Goal: Information Seeking & Learning: Learn about a topic

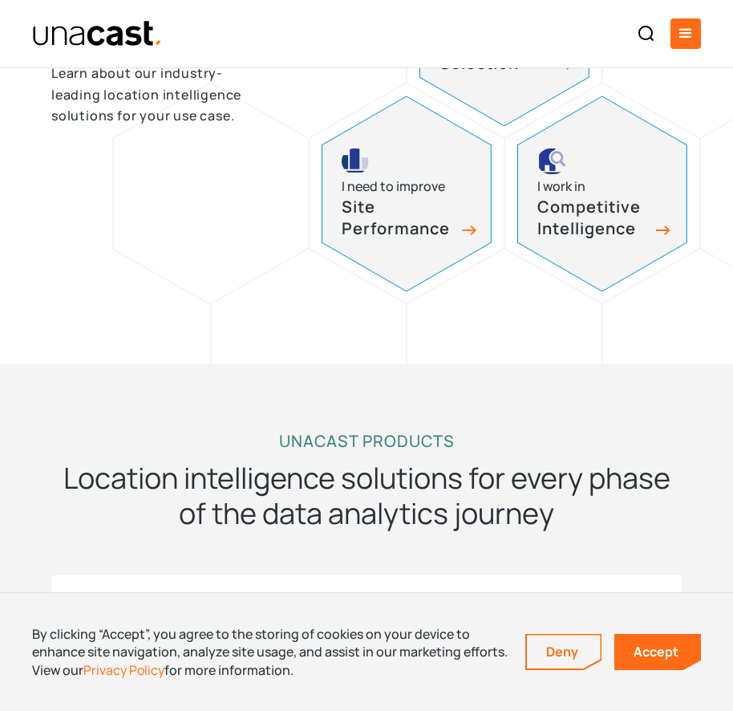
scroll to position [902, 0]
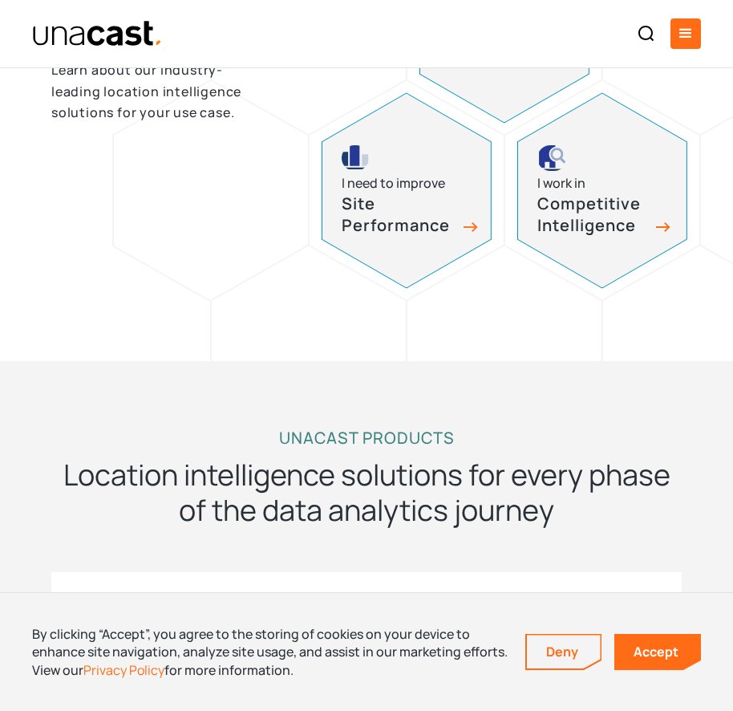
click at [371, 213] on h3 "Site Performance" at bounding box center [398, 214] width 112 height 43
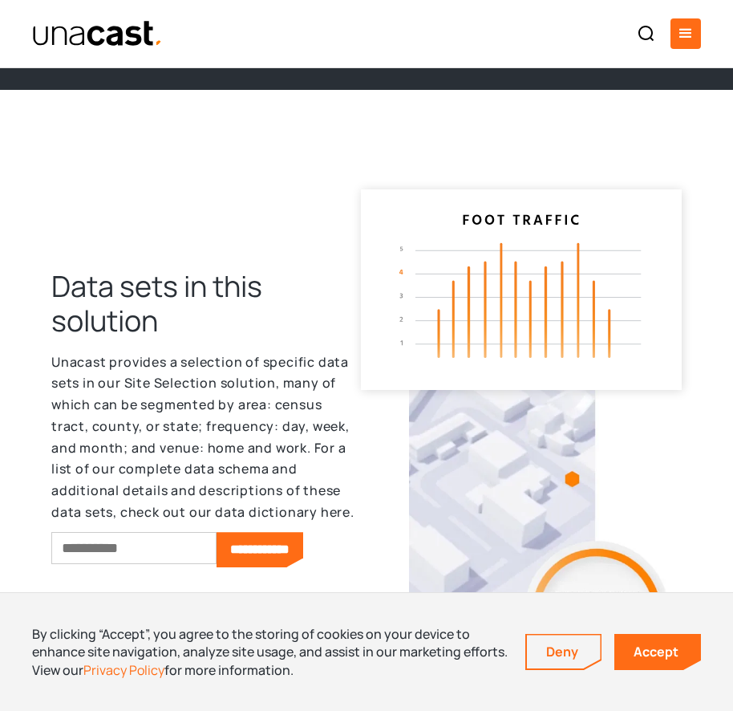
scroll to position [3078, 0]
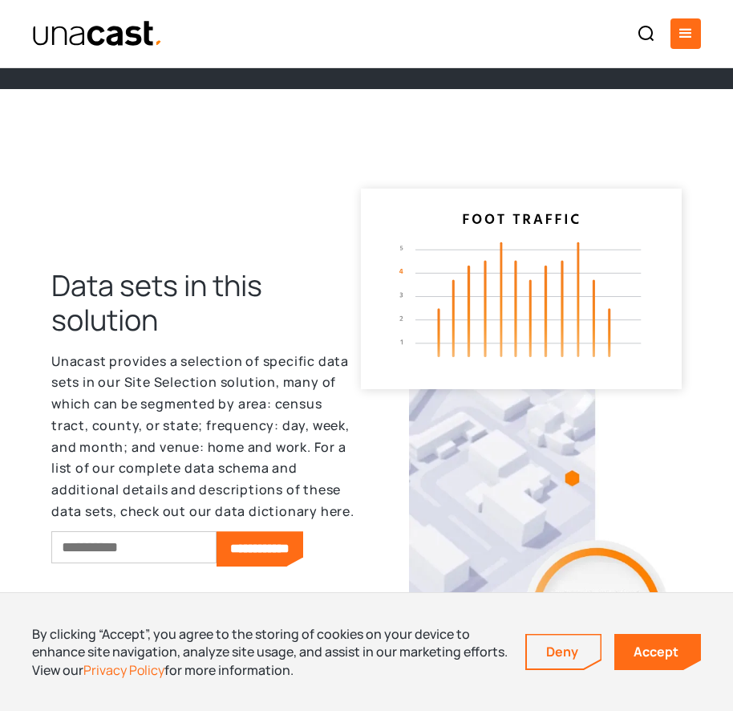
click at [261, 351] on p "Unacast provides a selection of specific data sets in our Site Selection soluti…" at bounding box center [206, 437] width 310 height 172
click at [239, 396] on p "Unacast provides a selection of specific data sets in our Site Selection soluti…" at bounding box center [206, 437] width 310 height 172
click at [236, 412] on p "Unacast provides a selection of specific data sets in our Site Selection soluti…" at bounding box center [206, 437] width 310 height 172
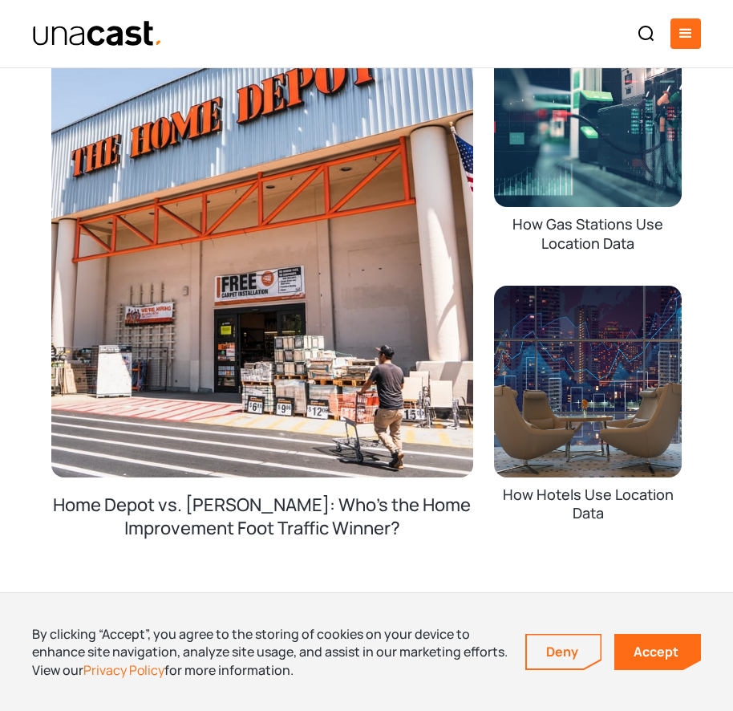
scroll to position [4283, 0]
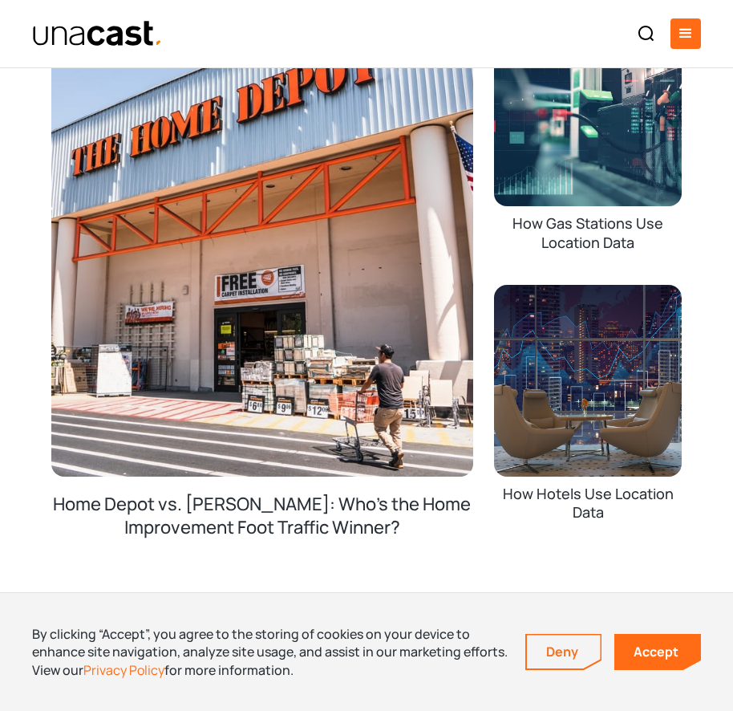
click at [601, 343] on img at bounding box center [588, 381] width 188 height 192
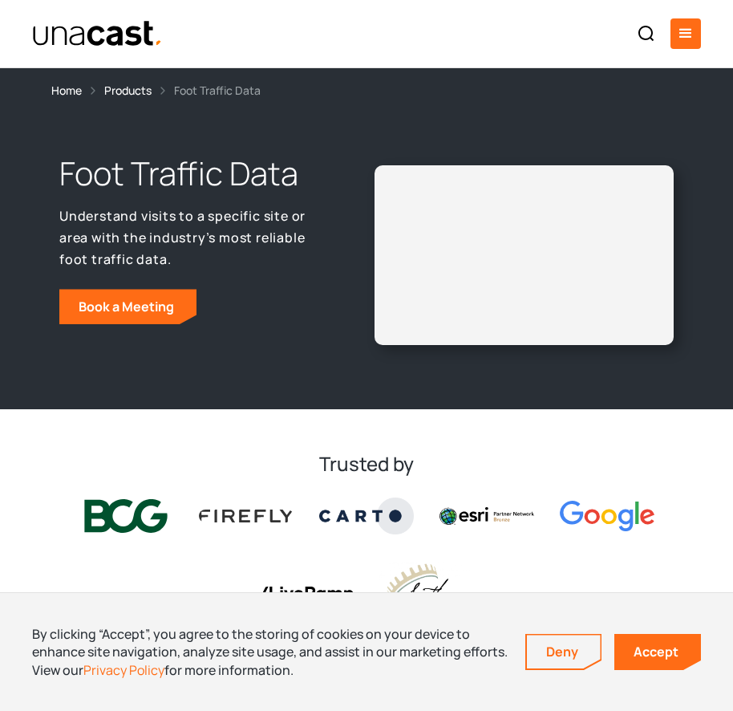
click at [708, 270] on div "Foot Traffic Data Understand visits to a specific site or area with the industr…" at bounding box center [366, 259] width 733 height 302
